Goal: Information Seeking & Learning: Learn about a topic

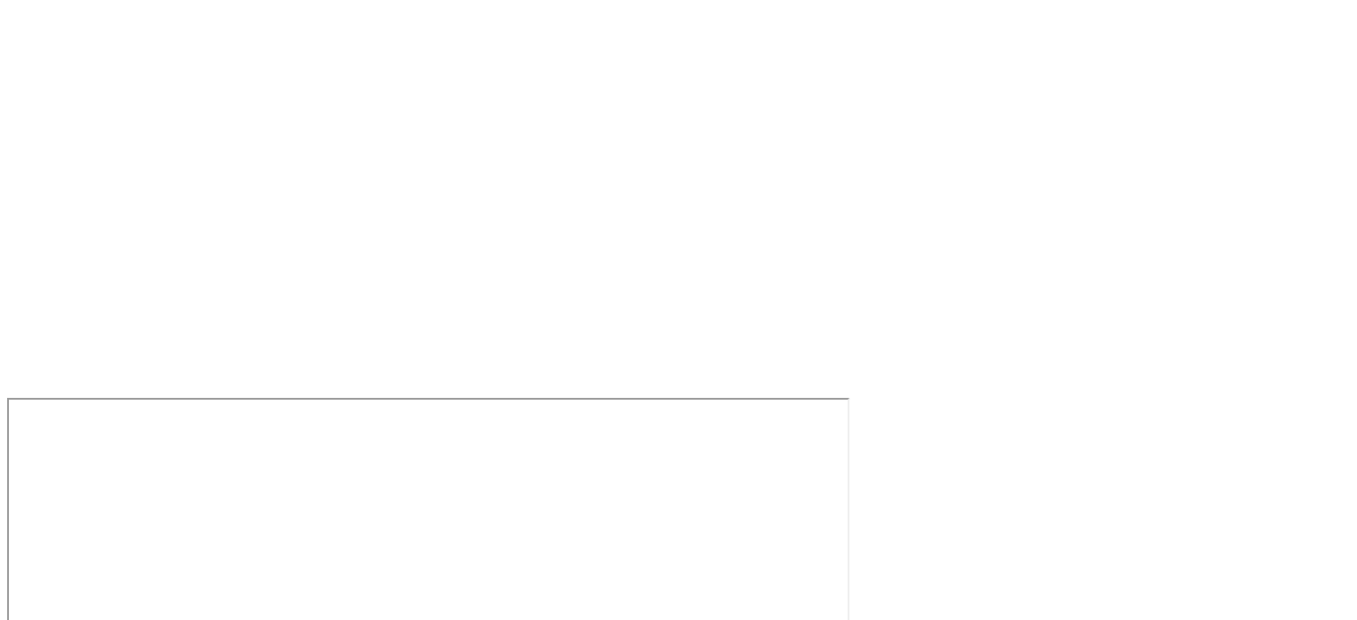
scroll to position [2122, 0]
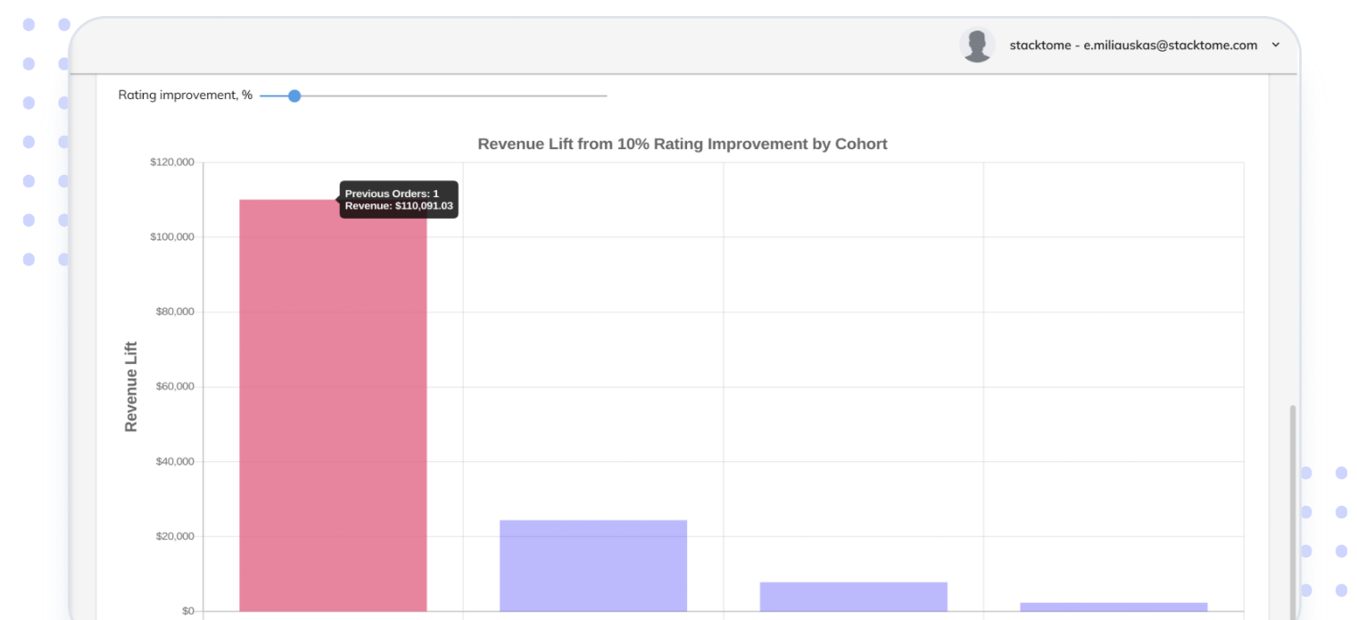
scroll to position [6622, 0]
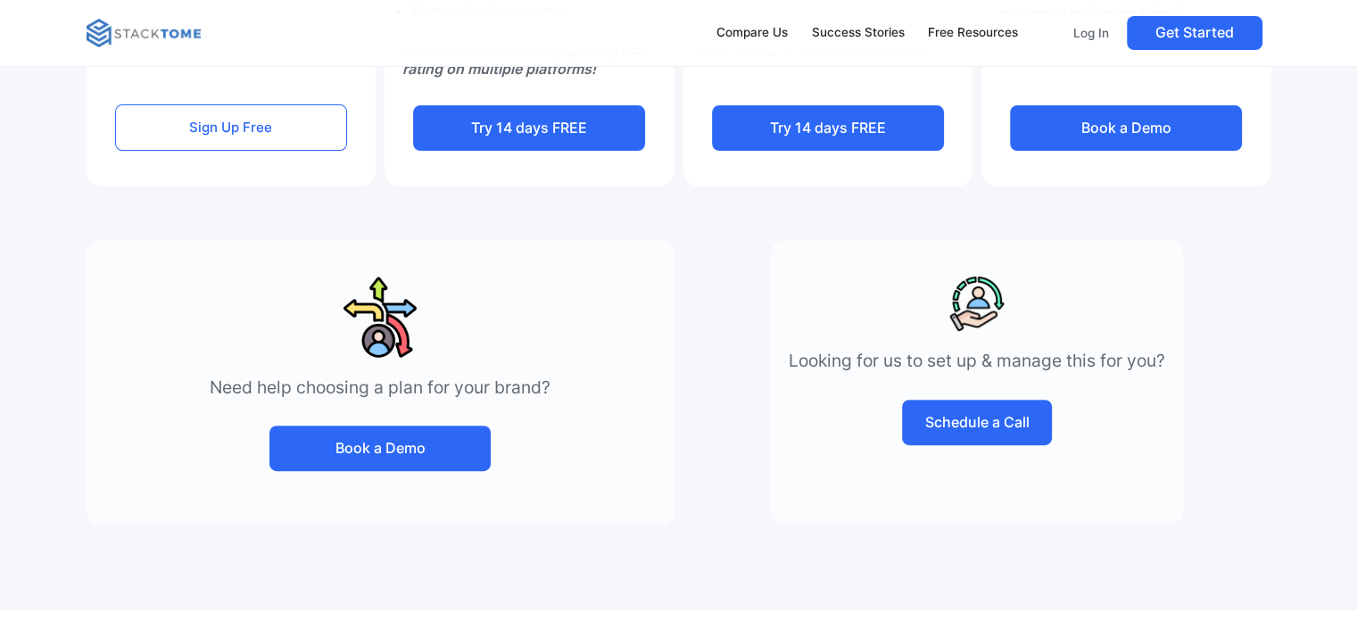
scroll to position [981, 0]
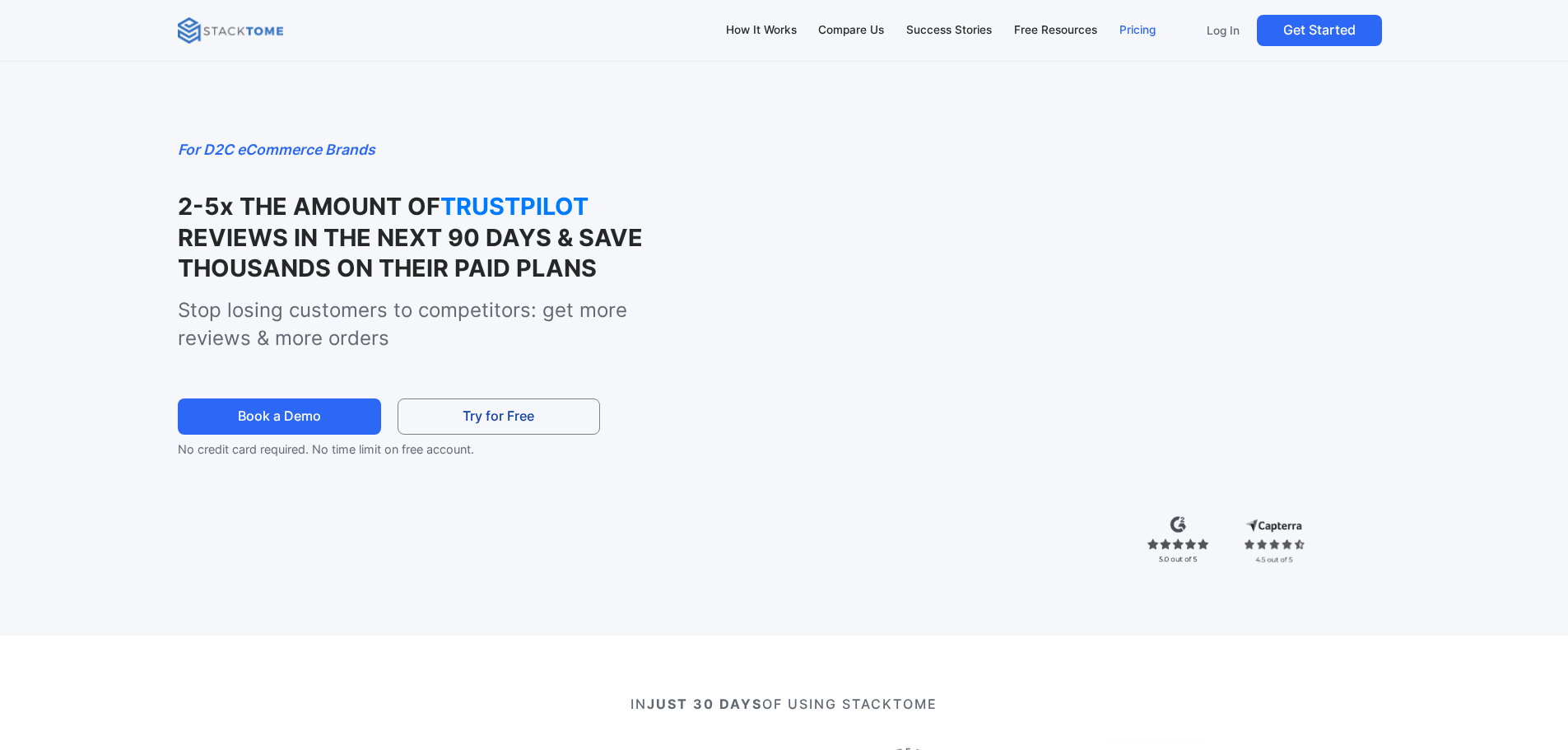
click at [1141, 29] on div "Pricing" at bounding box center [1136, 30] width 36 height 18
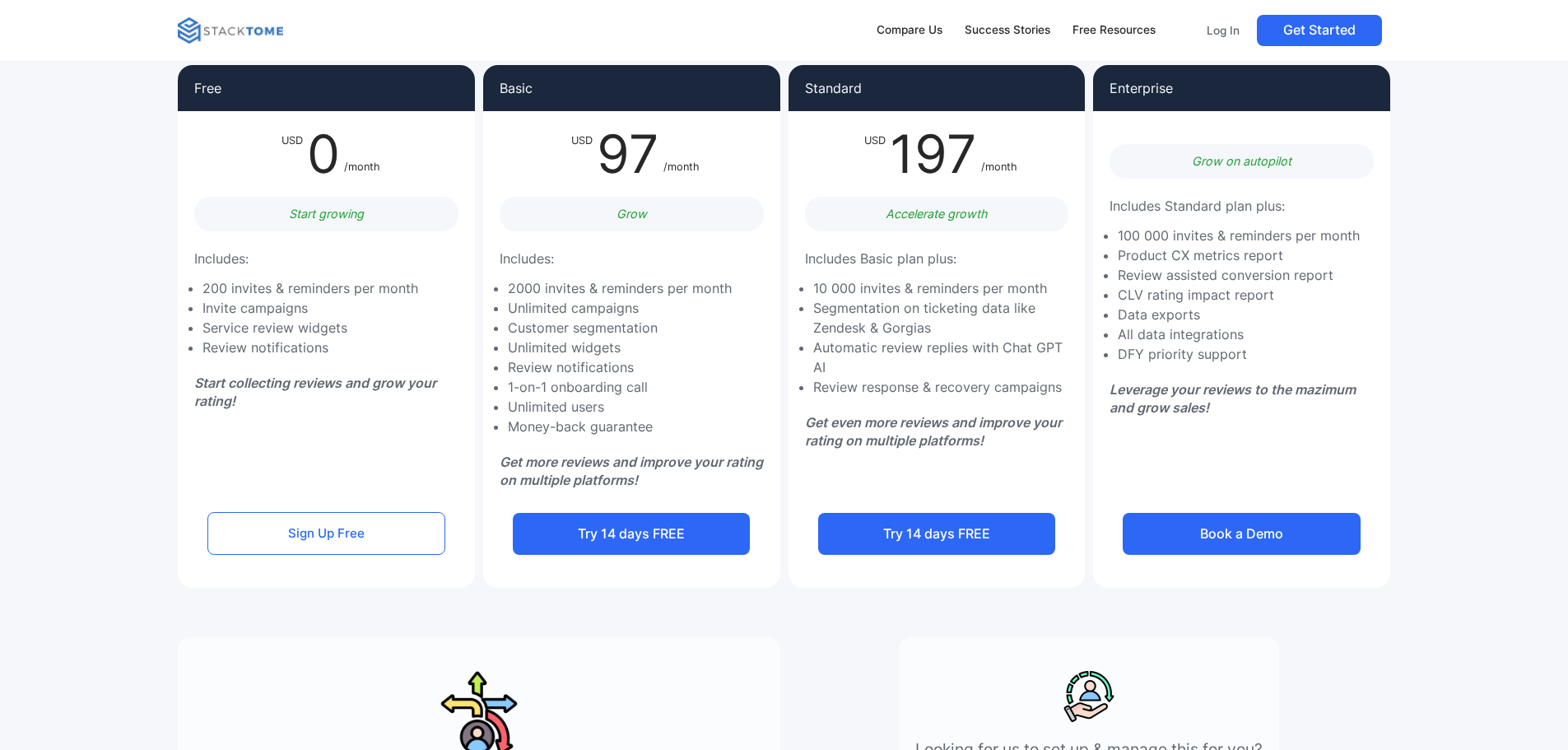
scroll to position [164, 0]
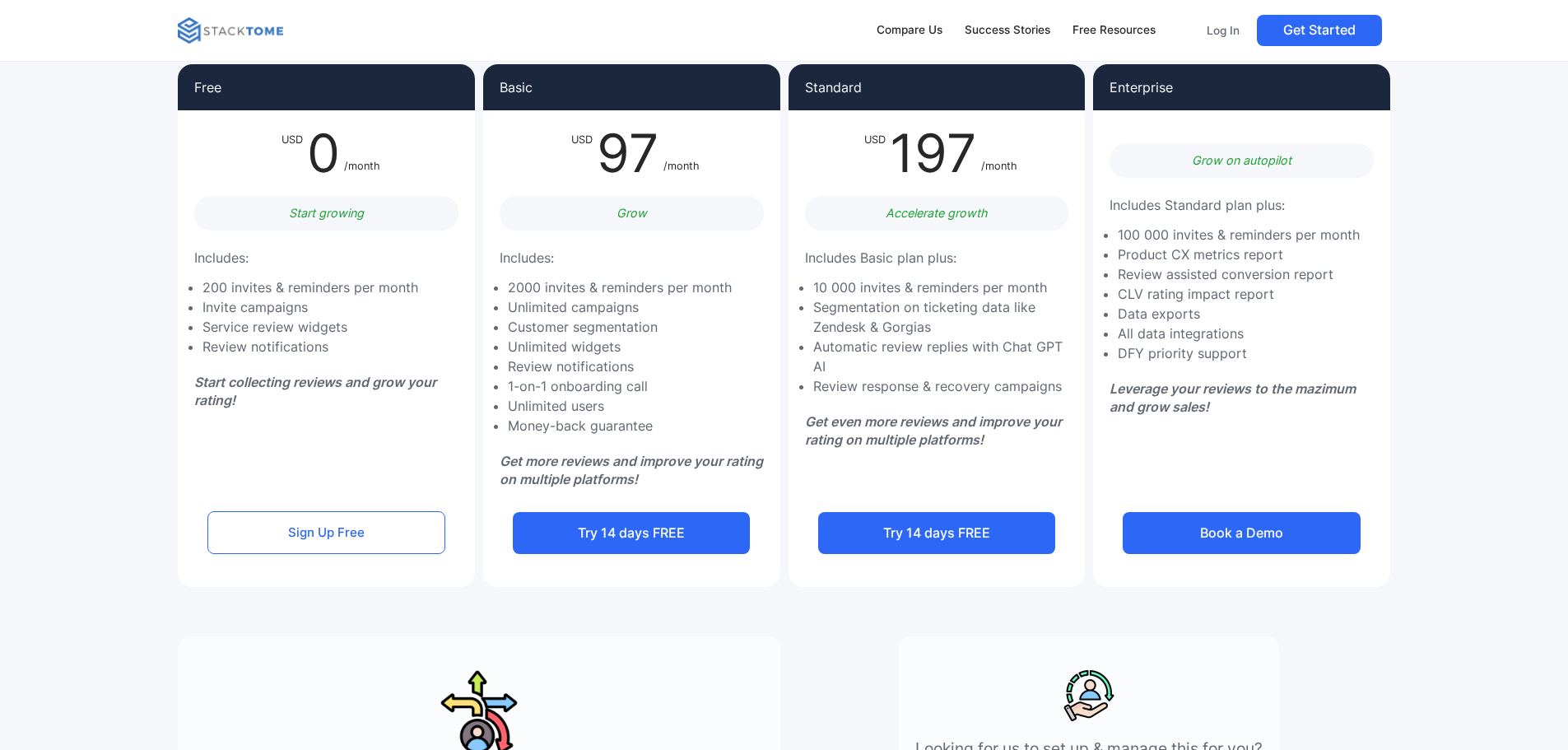
click at [1004, 422] on p "Get even more reviews and improve your rating on multiple platforms!" at bounding box center [941, 431] width 272 height 37
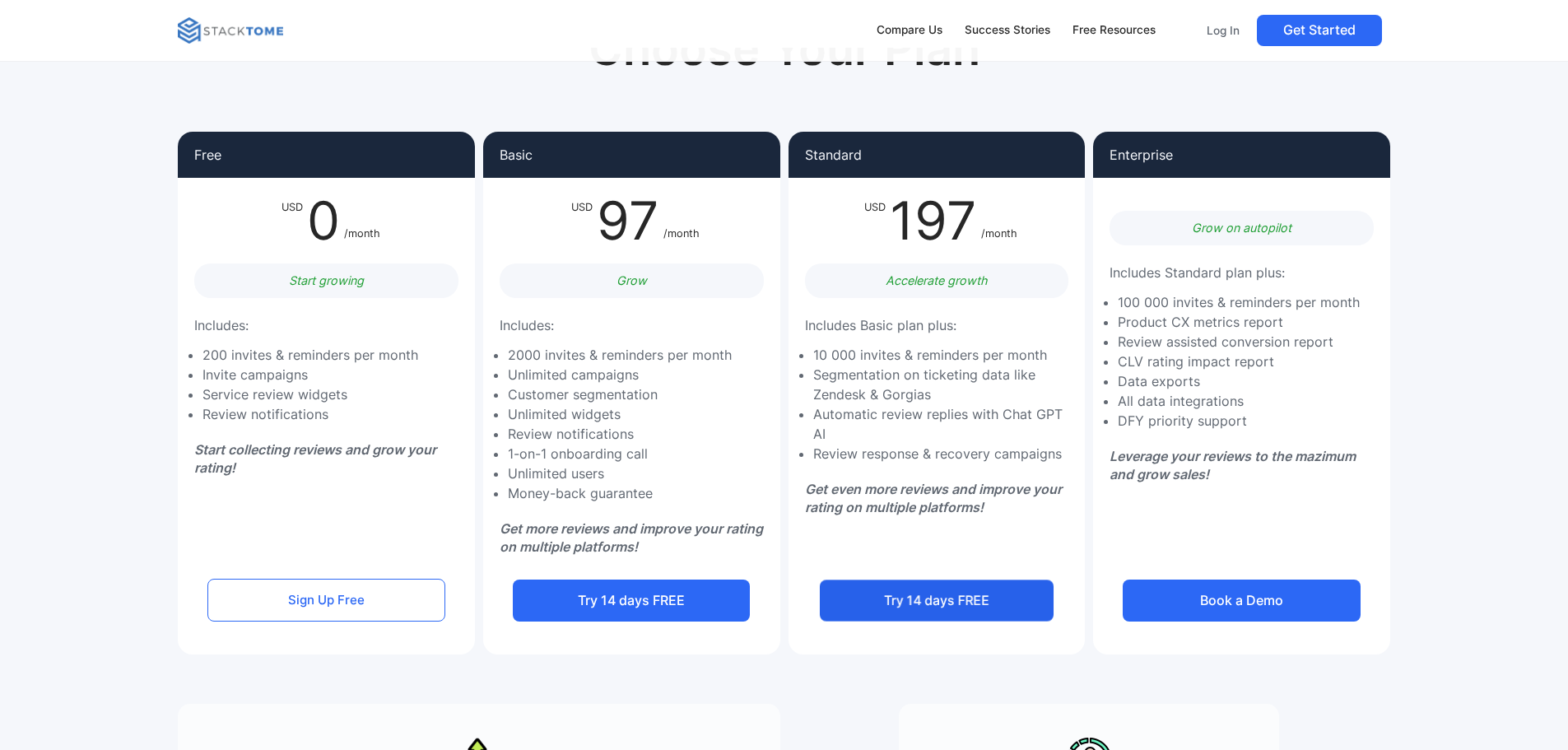
scroll to position [0, 0]
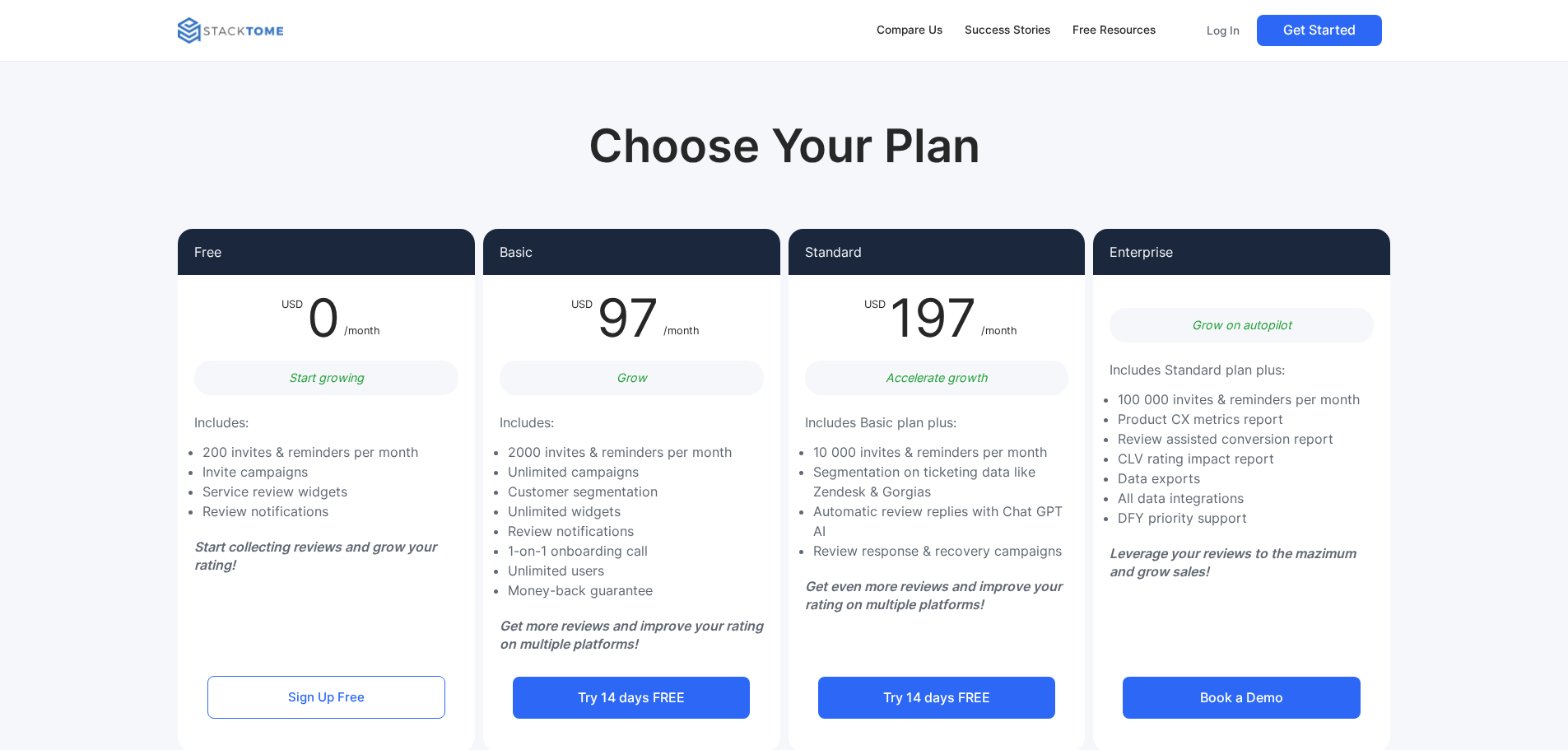
click at [419, 134] on div "Choose Your Plan Free USD 0 /month Start growing Includes: 200 invites & remind…" at bounding box center [783, 419] width 1211 height 666
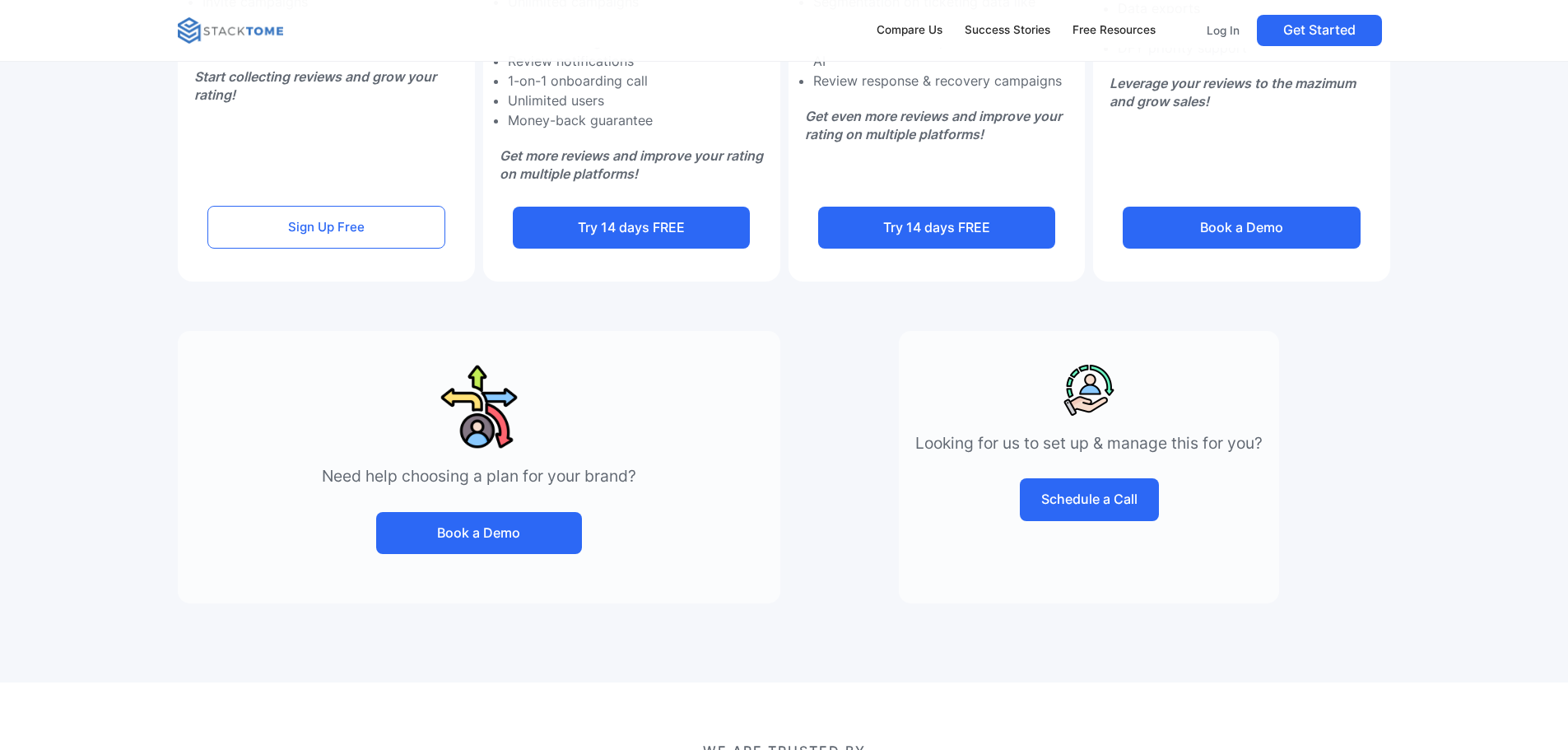
scroll to position [494, 0]
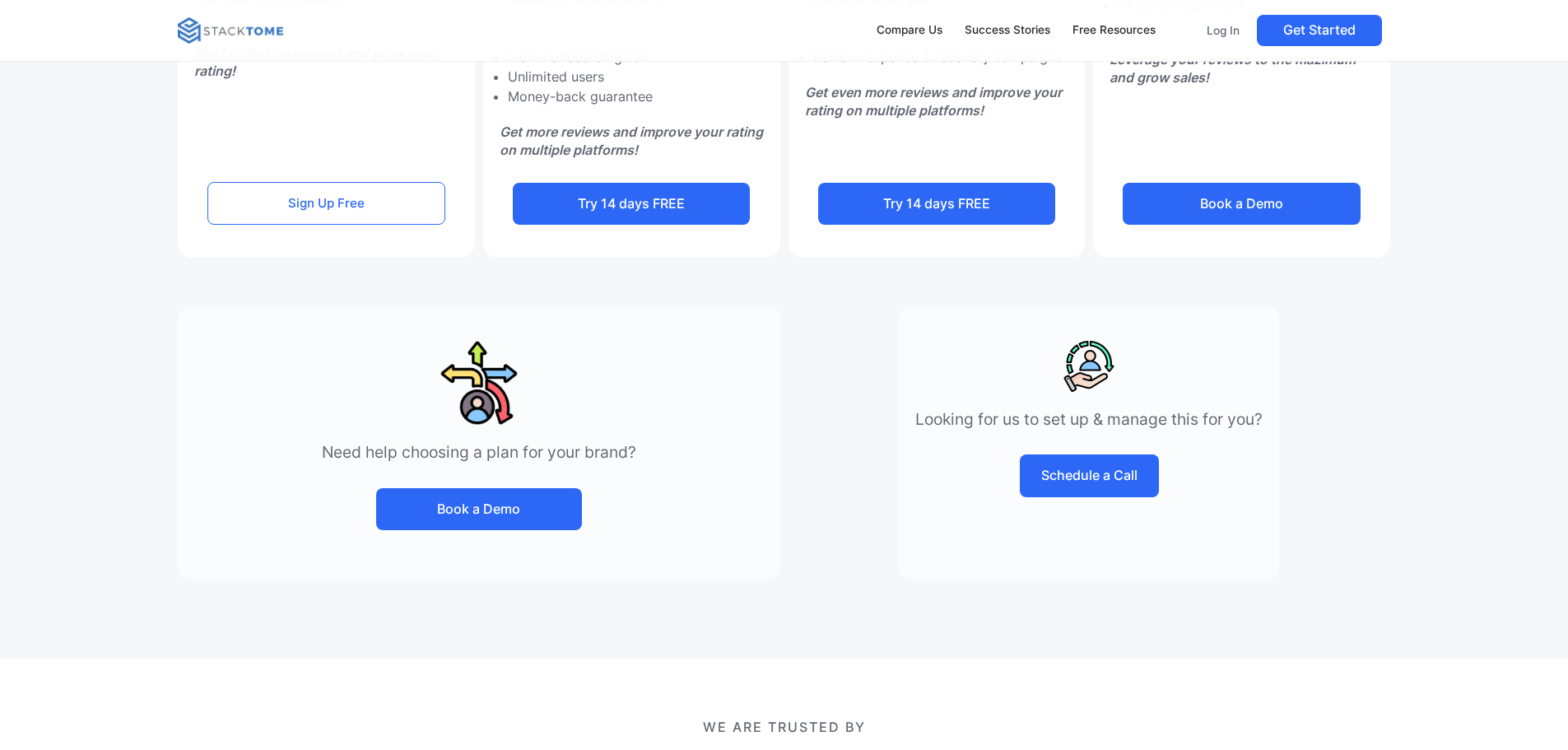
click at [824, 290] on div "Choose Your Plan Free USD 0 /month Start growing Includes: 200 invites & remind…" at bounding box center [784, 82] width 1383 height 1152
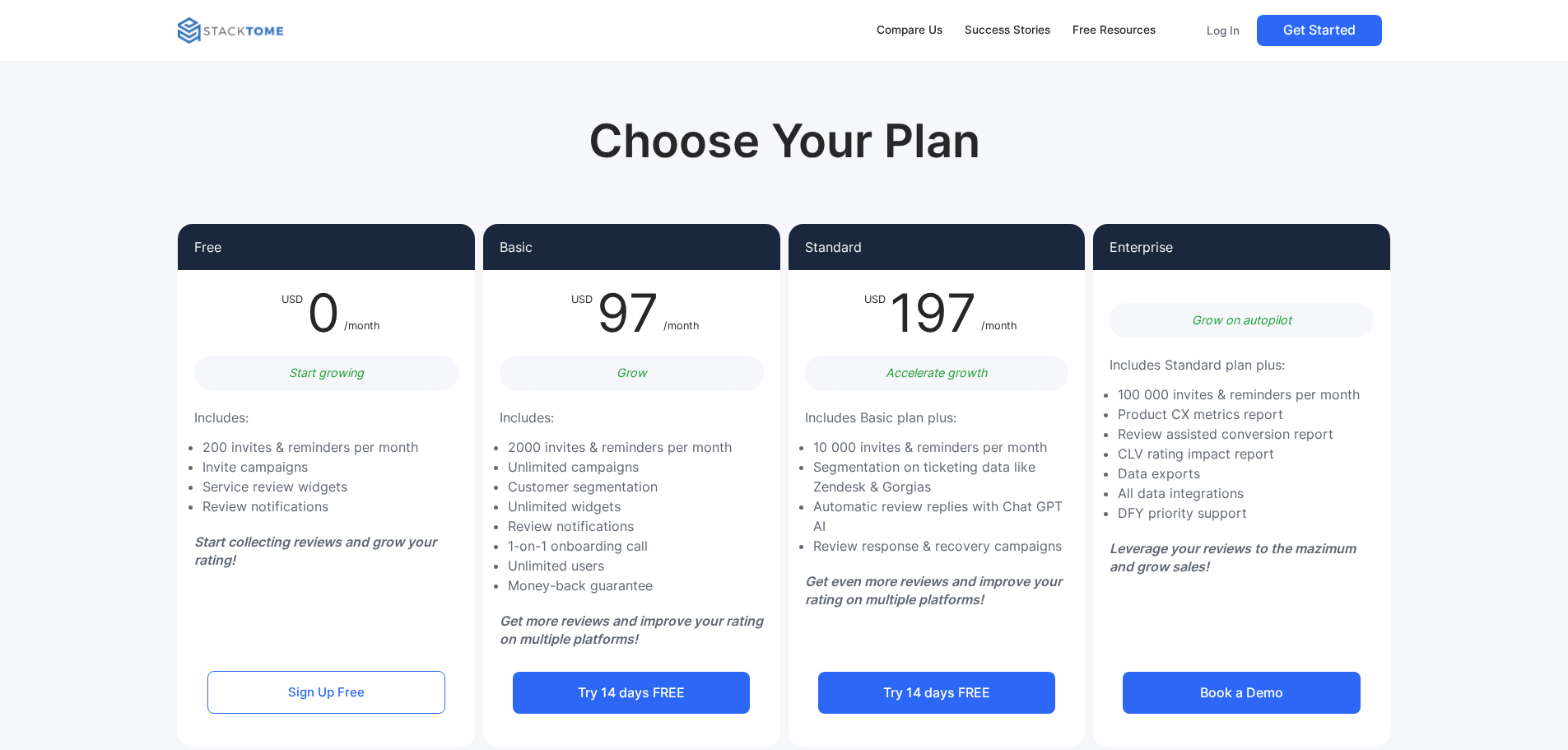
scroll to position [0, 0]
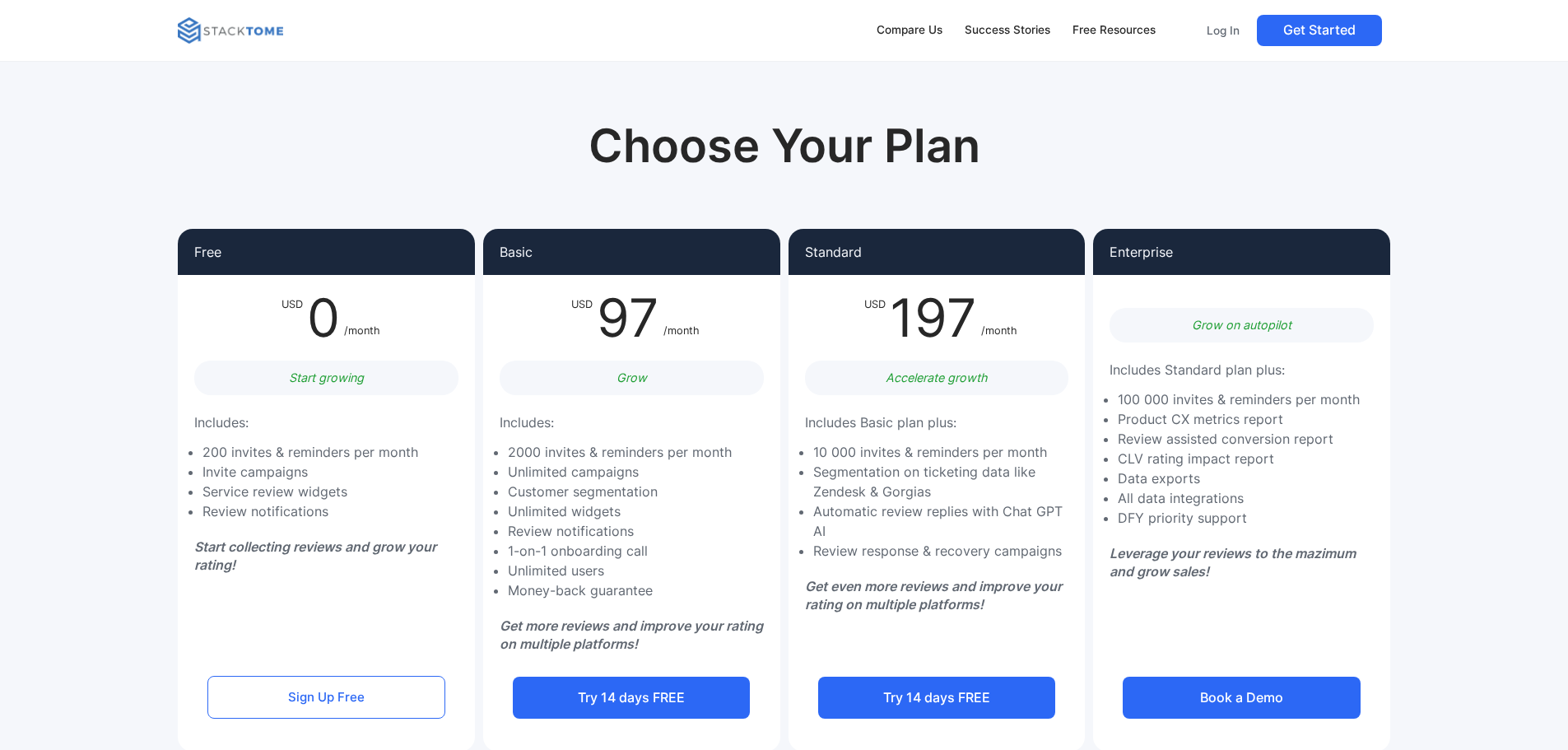
click at [1425, 282] on div "Choose Your Plan Free USD 0 /month Start growing Includes: 200 invites & remind…" at bounding box center [784, 576] width 1383 height 1152
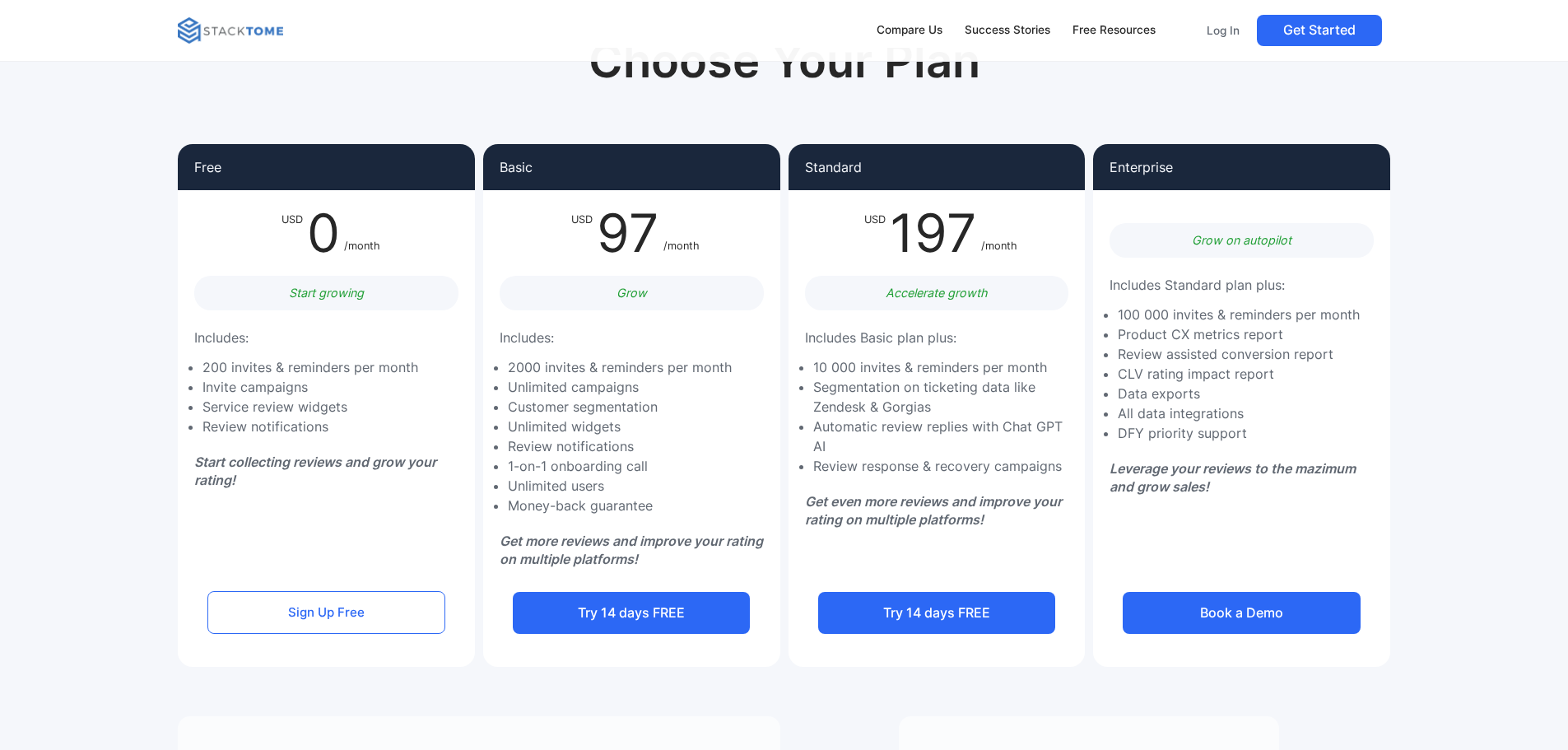
scroll to position [82, 0]
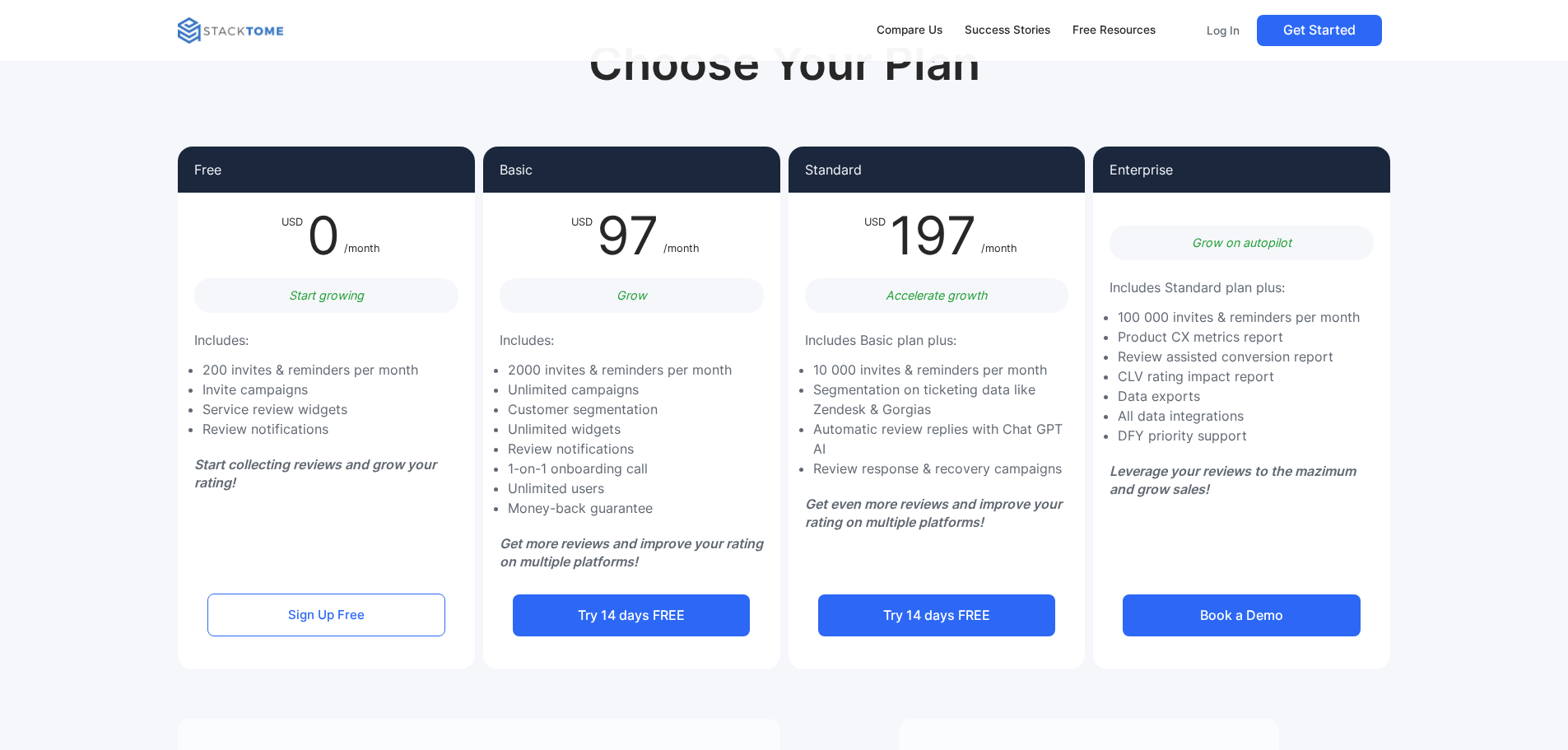
click at [1491, 348] on section "Choose Your Plan Free USD 0 /month Start growing Includes: 200 invites & remind…" at bounding box center [784, 494] width 1568 height 1152
click at [1481, 351] on section "Choose Your Plan Free USD 0 /month Start growing Includes: 200 invites & remind…" at bounding box center [784, 494] width 1568 height 1152
click at [1478, 351] on section "Choose Your Plan Free USD 0 /month Start growing Includes: 200 invites & remind…" at bounding box center [784, 494] width 1568 height 1152
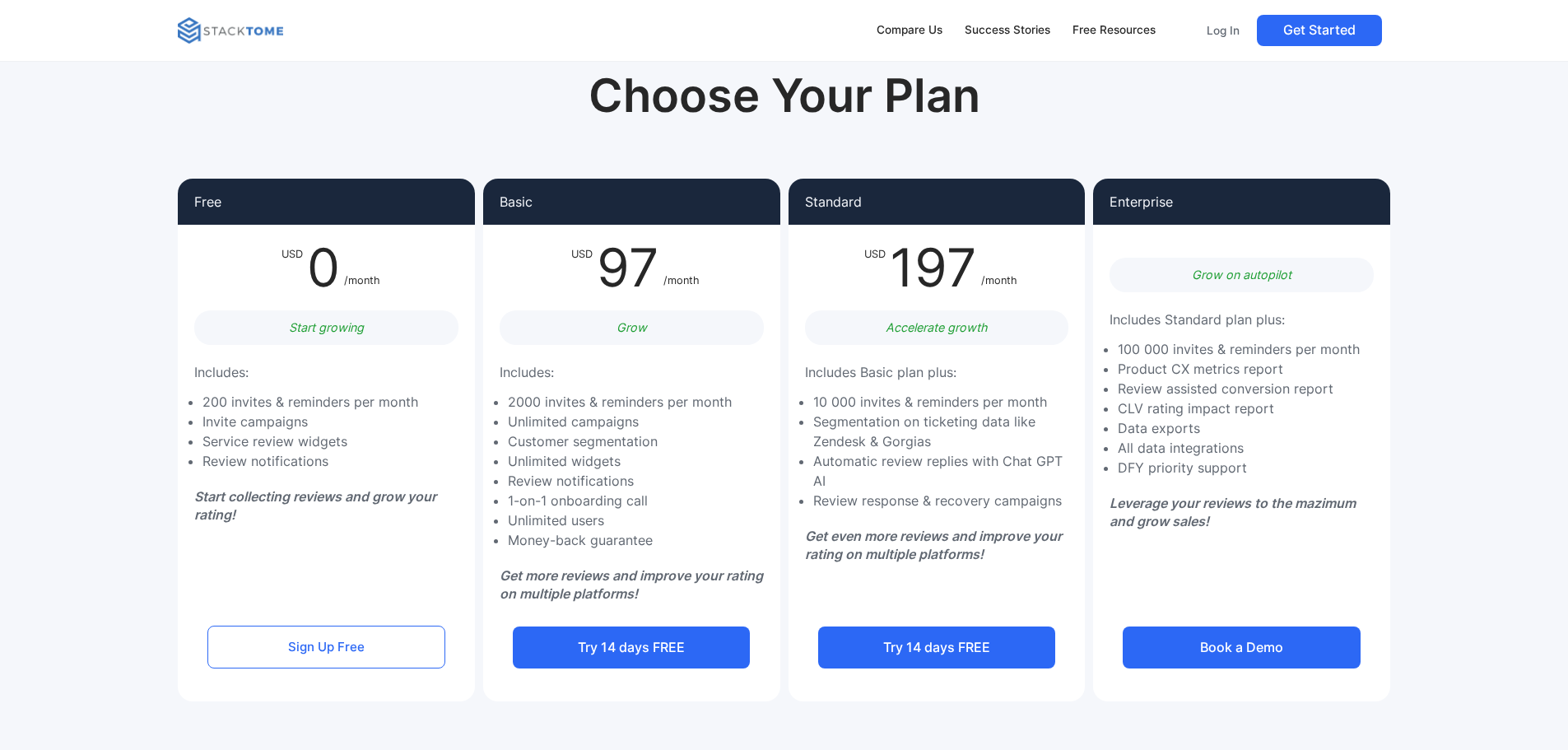
scroll to position [0, 0]
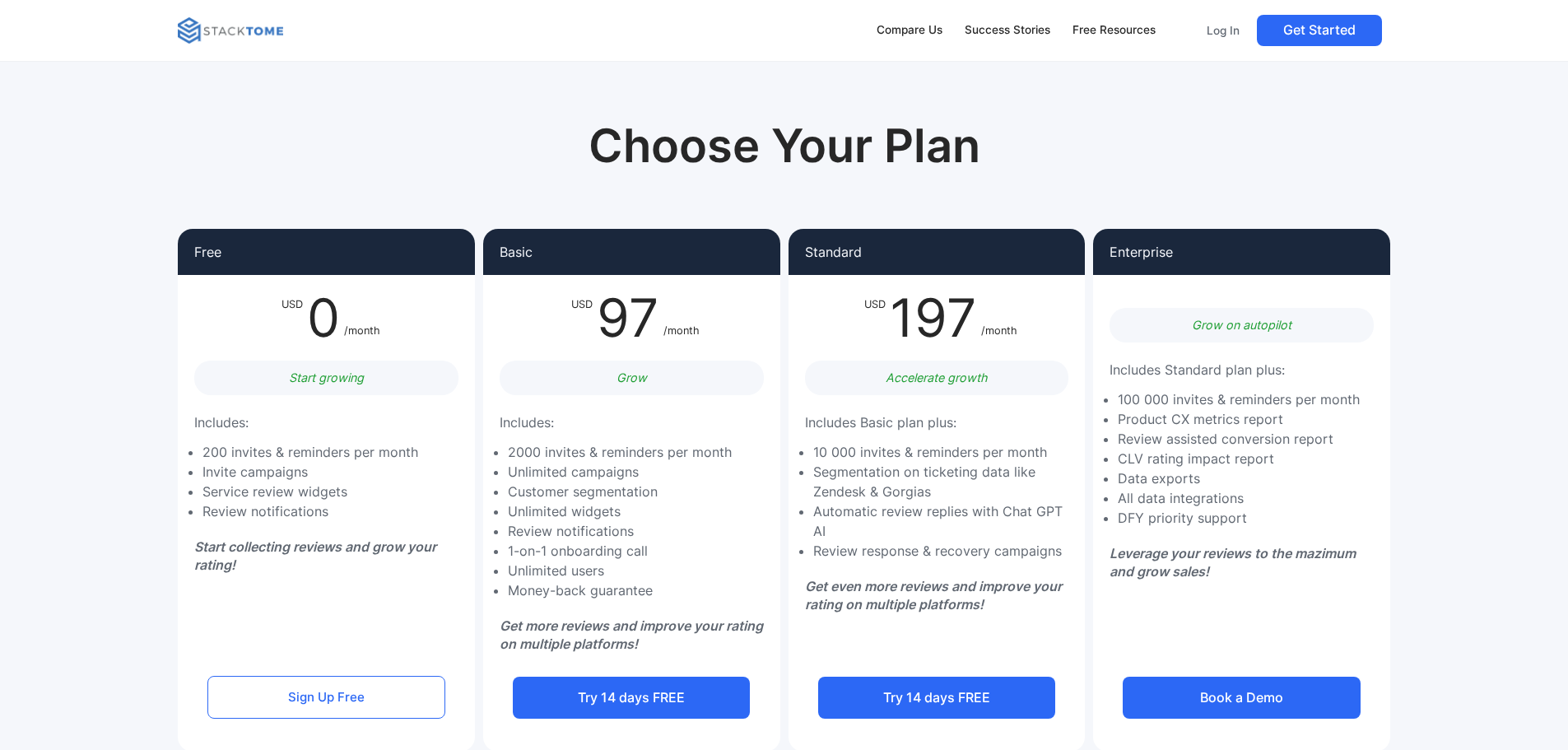
click at [215, 27] on img at bounding box center [231, 30] width 105 height 27
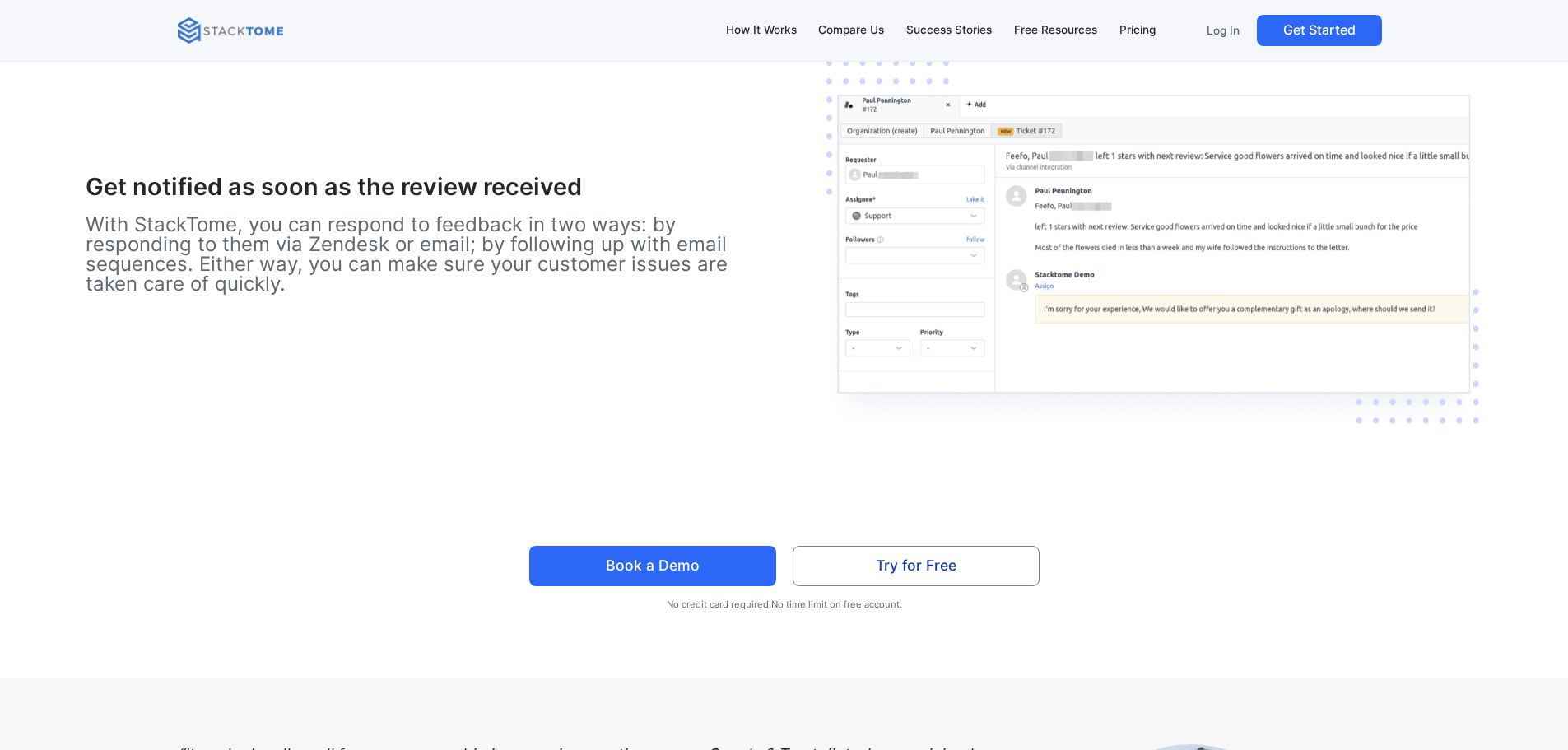
scroll to position [4197, 0]
